Goal: Information Seeking & Learning: Check status

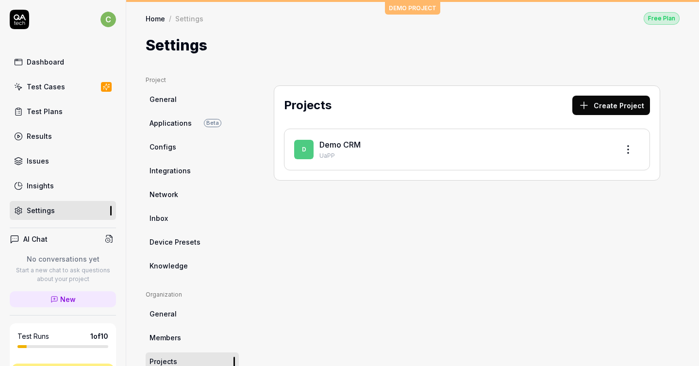
click at [352, 150] on div "Demo CRM UaPP" at bounding box center [465, 149] width 291 height 21
click at [351, 143] on link "Demo CRM" at bounding box center [340, 145] width 41 height 10
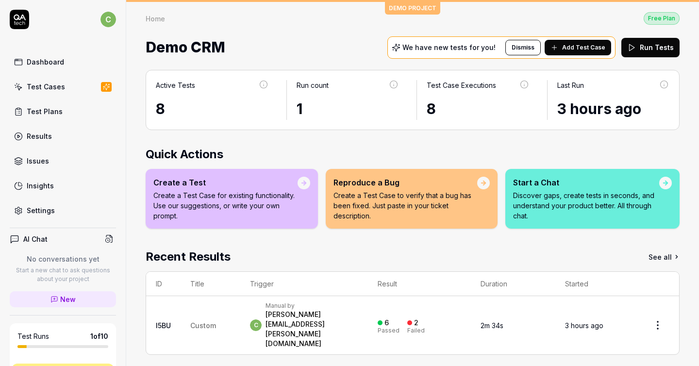
click at [344, 310] on div "[PERSON_NAME][EMAIL_ADDRESS][PERSON_NAME][DOMAIN_NAME]" at bounding box center [312, 329] width 93 height 39
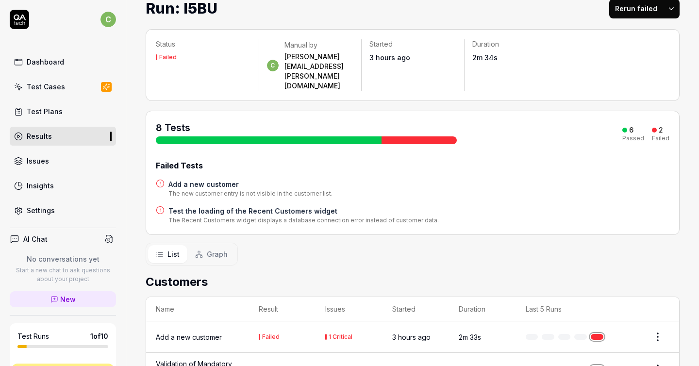
scroll to position [198, 0]
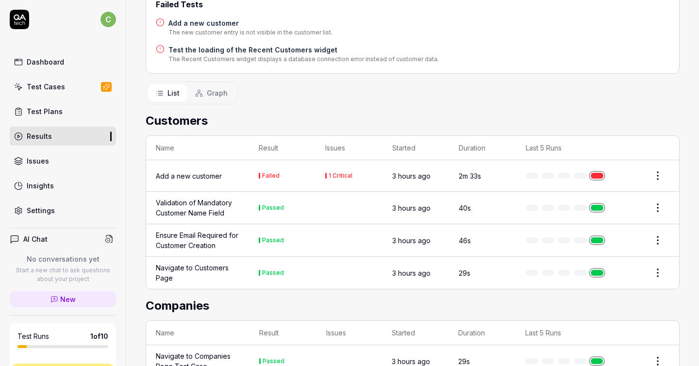
click at [485, 160] on td "2m 33s" at bounding box center [482, 176] width 67 height 32
click at [234, 171] on div "Add a new customer" at bounding box center [198, 176] width 84 height 10
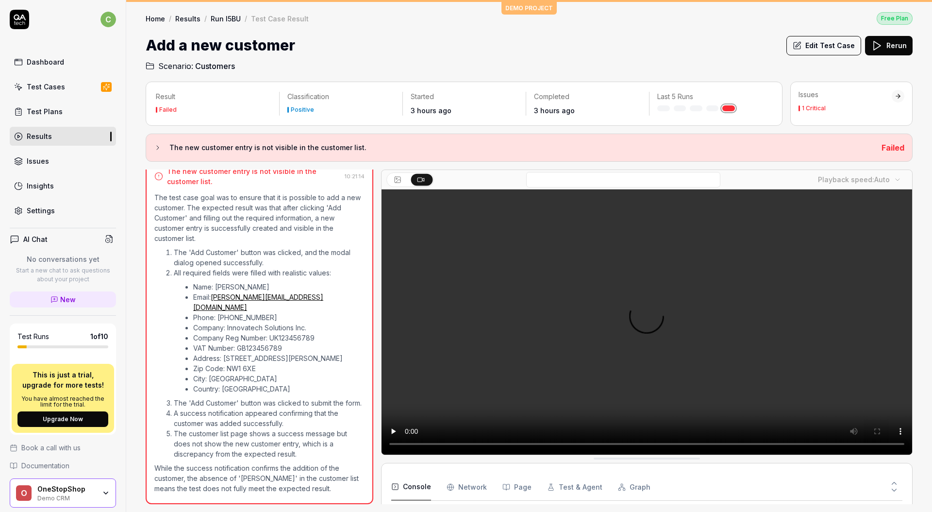
scroll to position [353, 0]
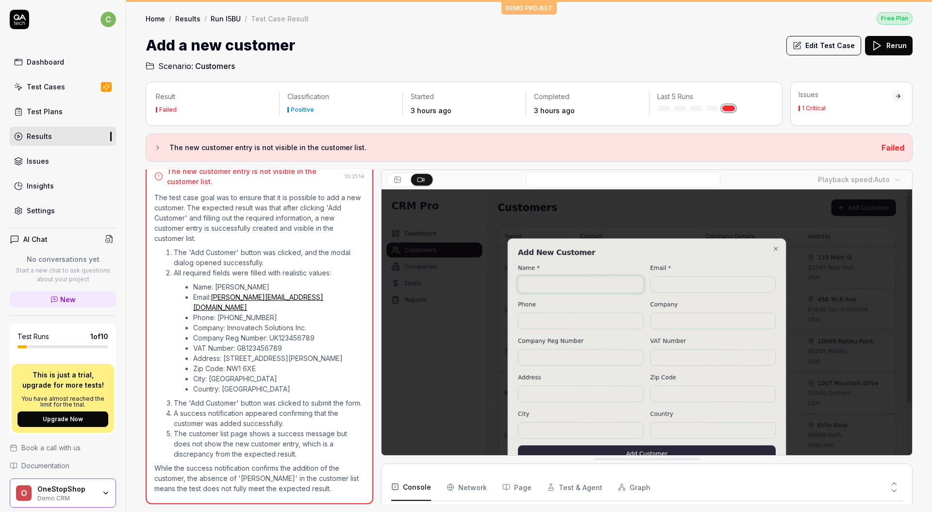
click at [463, 366] on Requests "Network" at bounding box center [467, 487] width 40 height 27
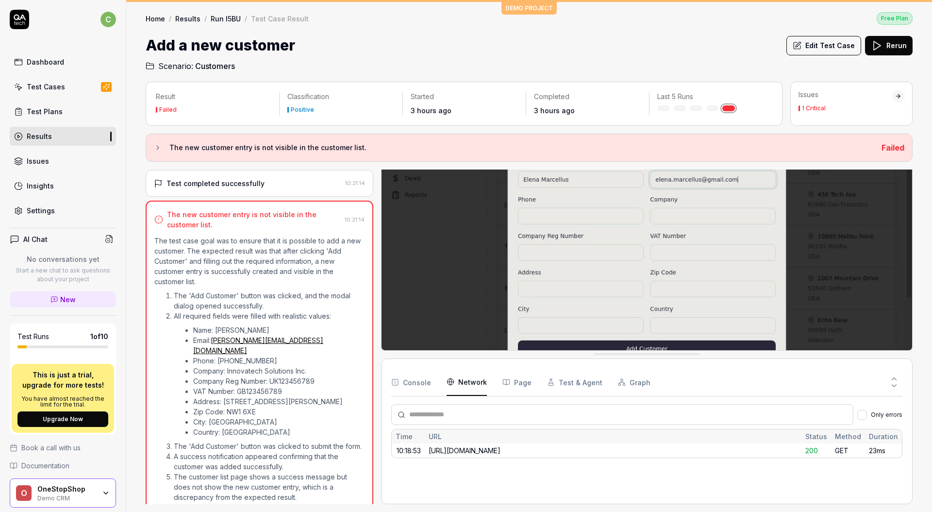
scroll to position [46, 0]
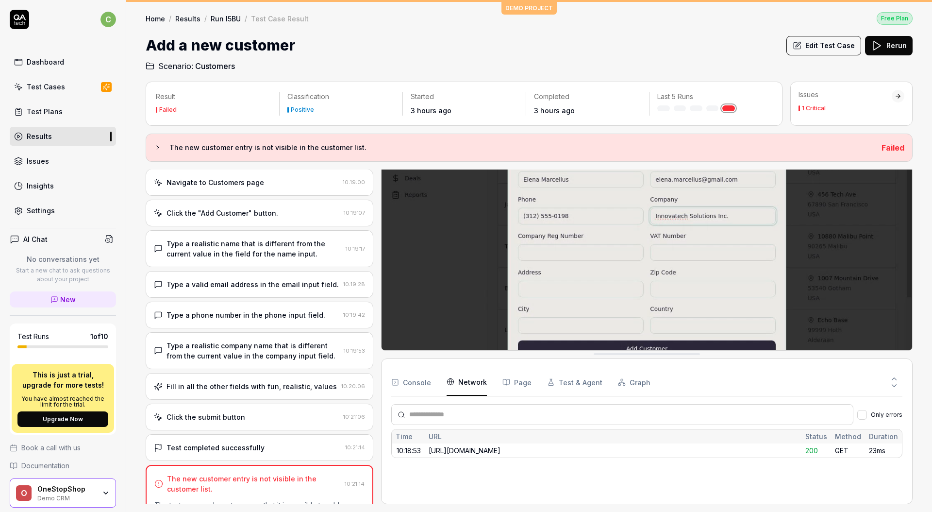
click at [294, 366] on div "Click the submit button 10:21:06" at bounding box center [260, 417] width 228 height 27
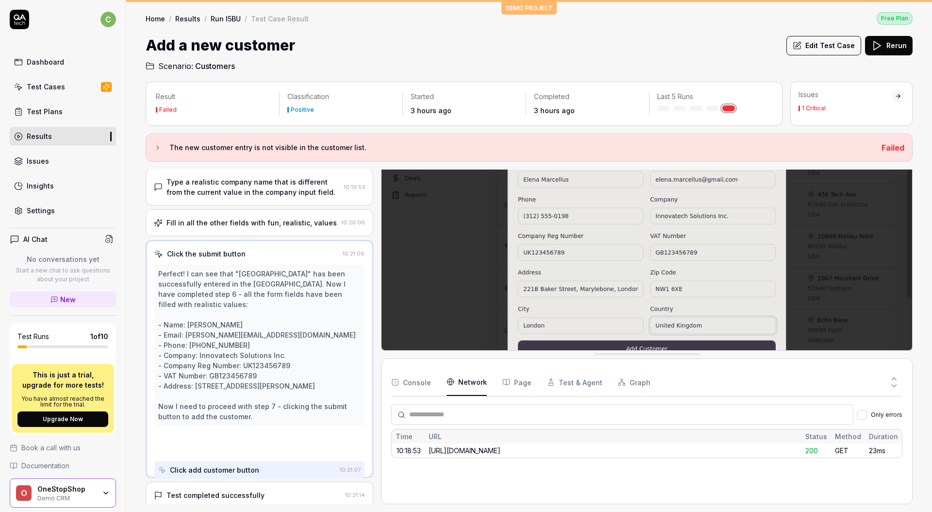
scroll to position [214, 0]
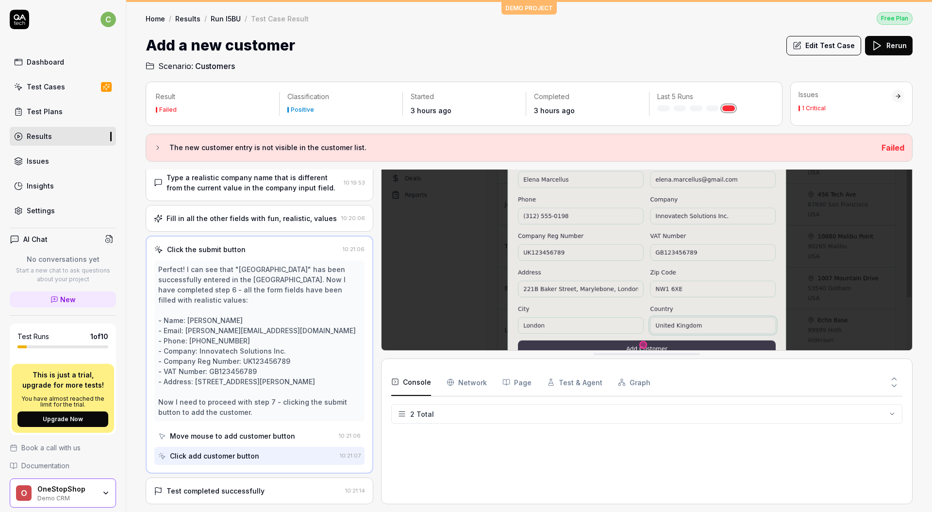
click at [411, 366] on button "Console" at bounding box center [411, 382] width 40 height 27
click at [469, 366] on Requests "Network" at bounding box center [467, 382] width 40 height 27
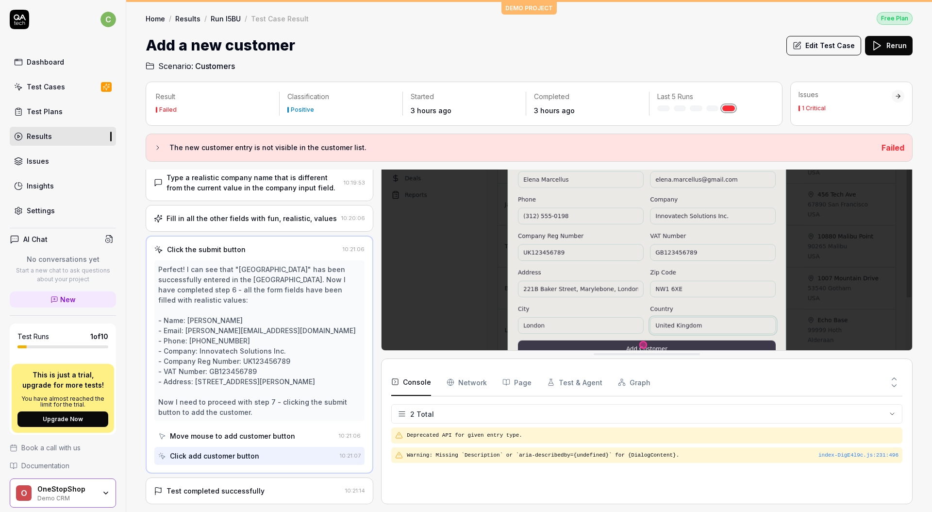
click at [407, 366] on button "Console" at bounding box center [411, 382] width 40 height 27
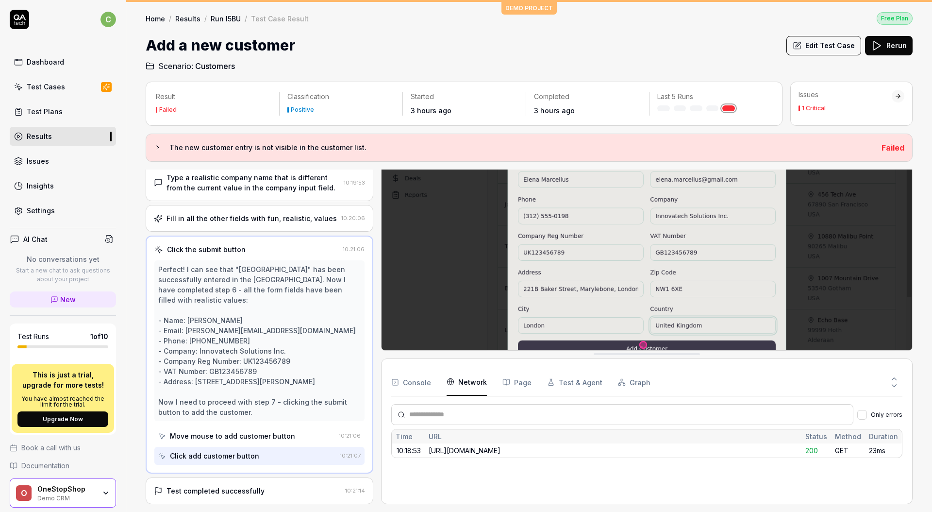
click at [482, 366] on Requests "Network" at bounding box center [467, 382] width 40 height 27
drag, startPoint x: 492, startPoint y: 450, endPoint x: 531, endPoint y: 453, distance: 39.4
click at [528, 366] on div "[URL][DOMAIN_NAME]" at bounding box center [613, 450] width 369 height 10
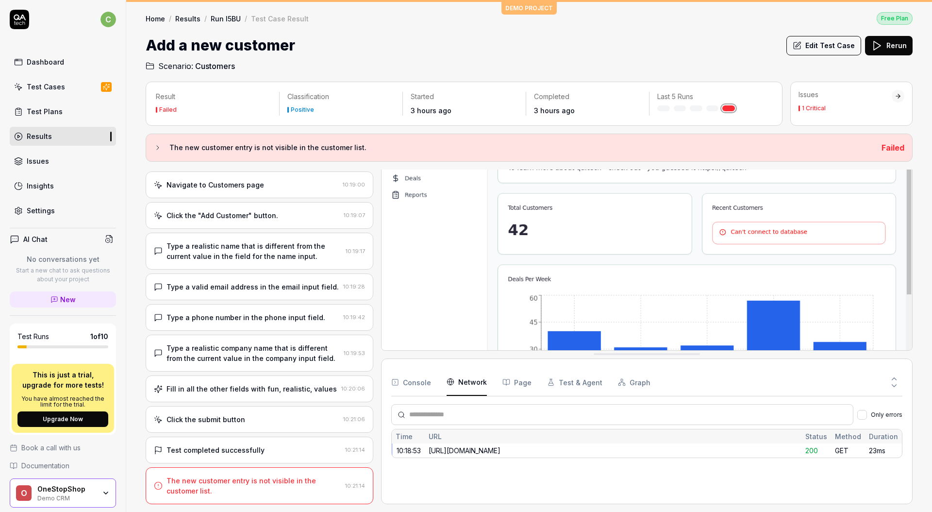
scroll to position [0, 0]
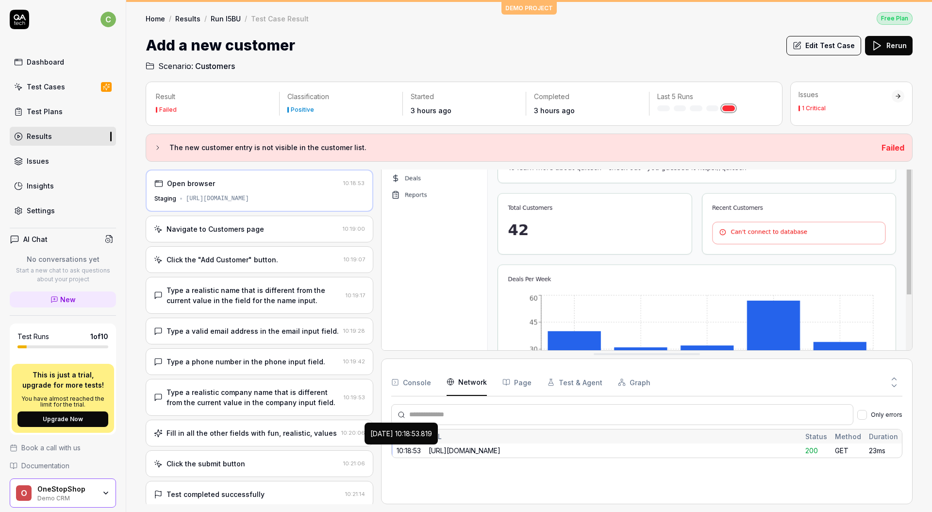
drag, startPoint x: 539, startPoint y: 454, endPoint x: 422, endPoint y: 453, distance: 116.6
click at [0, 0] on div "10:18:53 [URL][DOMAIN_NAME] 200 GET 23ms" at bounding box center [0, 0] width 0 height 0
copy div "[URL][DOMAIN_NAME]"
click at [214, 285] on div "Type a realistic name that is different from the current value in the field for…" at bounding box center [260, 295] width 228 height 37
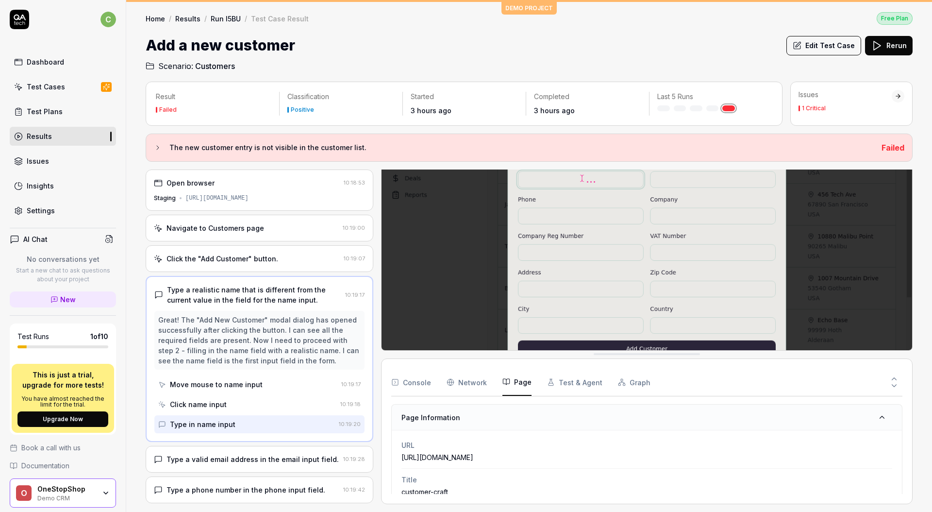
click at [513, 366] on button "Page" at bounding box center [517, 382] width 29 height 27
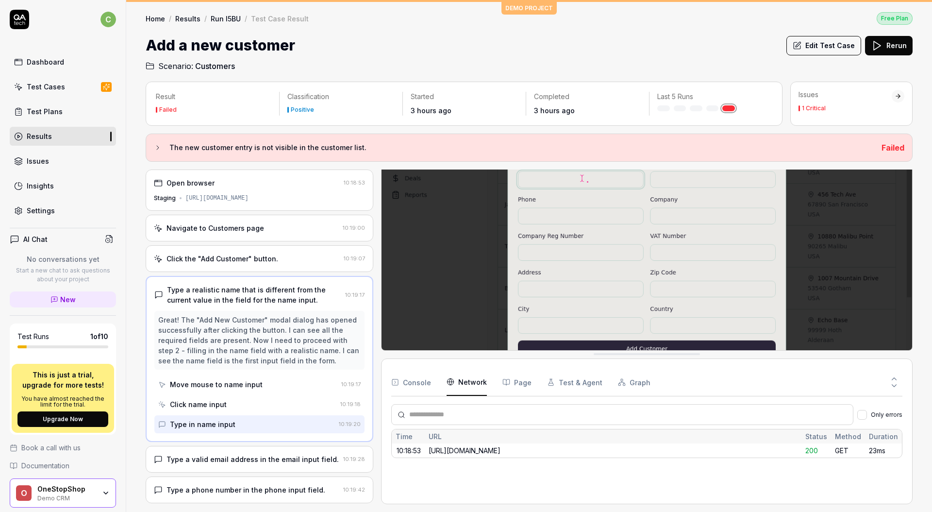
drag, startPoint x: 470, startPoint y: 389, endPoint x: 543, endPoint y: 376, distance: 74.9
click at [470, 366] on Requests "Network" at bounding box center [467, 382] width 40 height 27
click at [559, 366] on button "Test & Agent" at bounding box center [574, 382] width 55 height 27
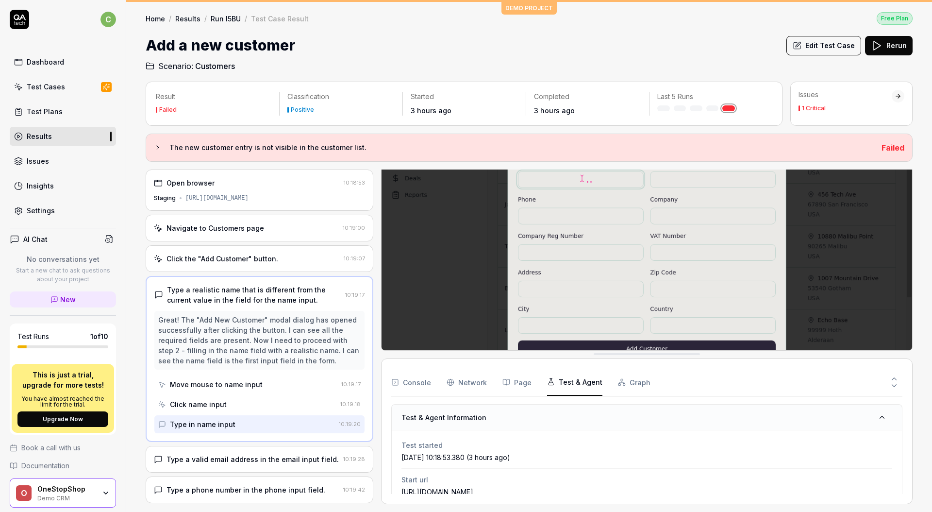
drag, startPoint x: 602, startPoint y: 378, endPoint x: 608, endPoint y: 377, distance: 6.3
click at [602, 366] on div "Console Network Page Test & Agent Graph" at bounding box center [646, 383] width 511 height 28
click at [645, 366] on div "Console Network Page Test & Agent Graph" at bounding box center [646, 383] width 511 height 28
click at [587, 72] on div "Result Failed Classification Positive Started 3 hours ago Completed 3 hours ago…" at bounding box center [529, 292] width 806 height 440
